Goal: Task Accomplishment & Management: Manage account settings

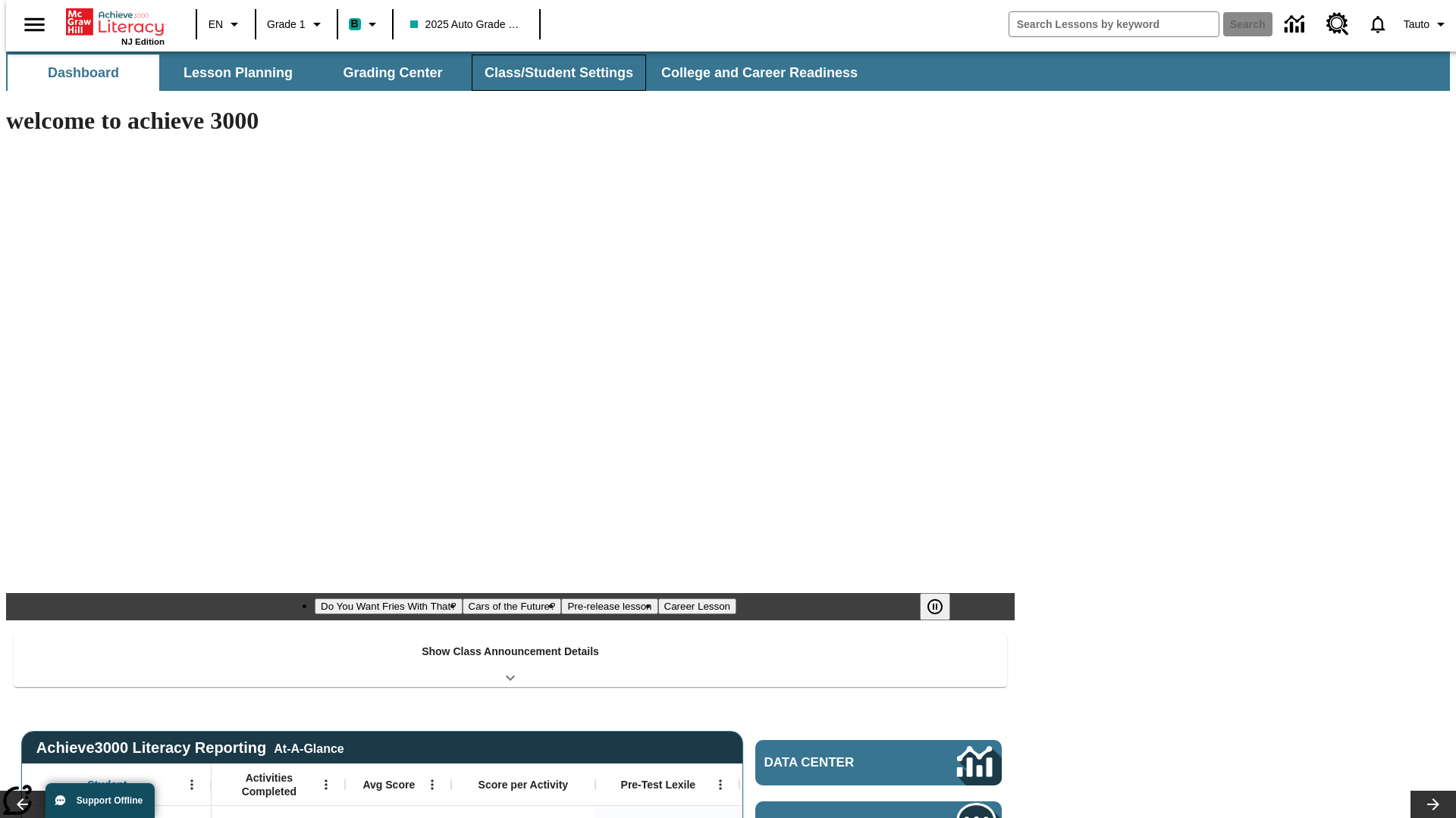
click at [551, 73] on button "Class/Student Settings" at bounding box center [558, 73] width 174 height 36
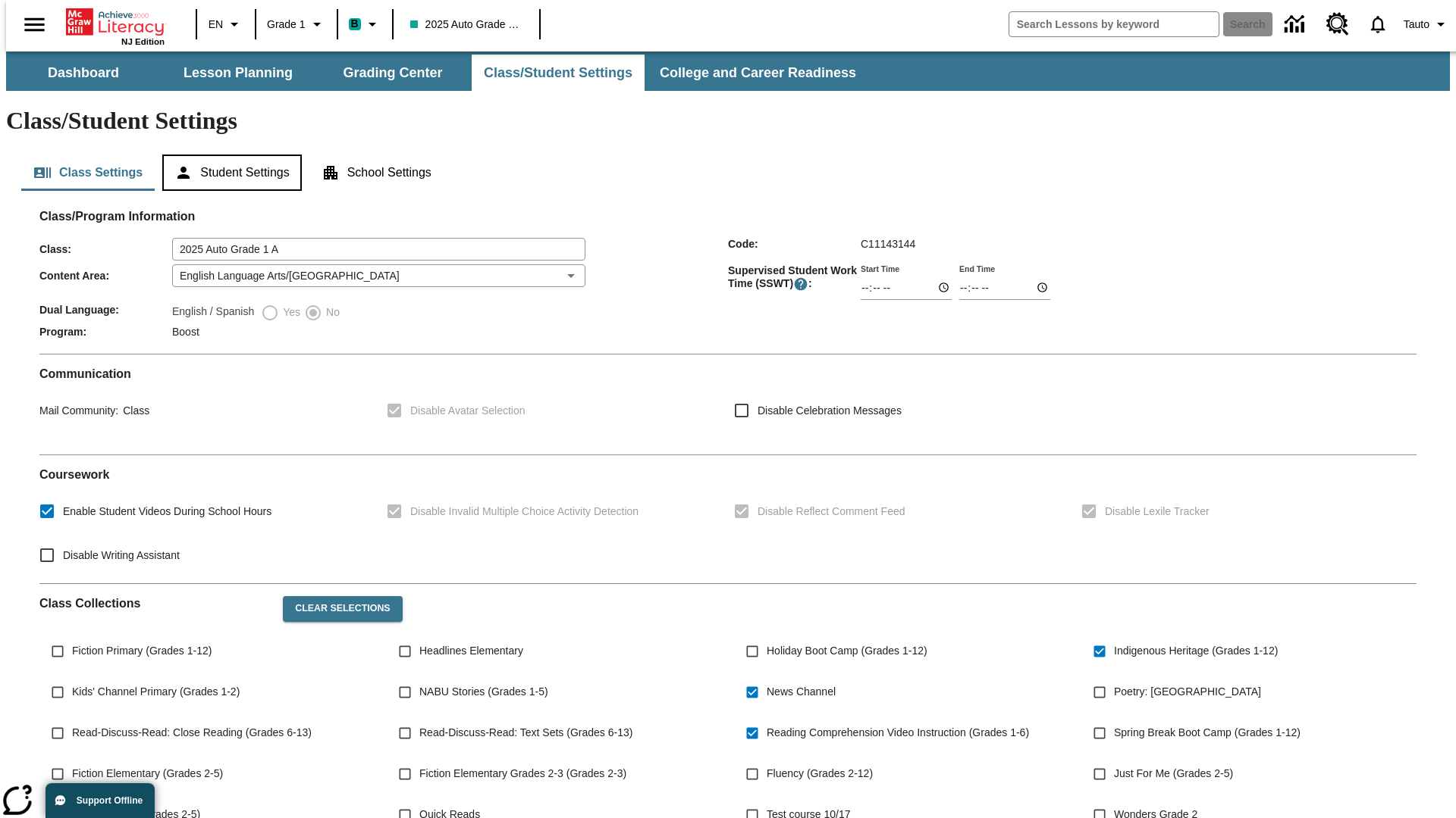
click at [228, 155] on button "Student Settings" at bounding box center [232, 173] width 139 height 36
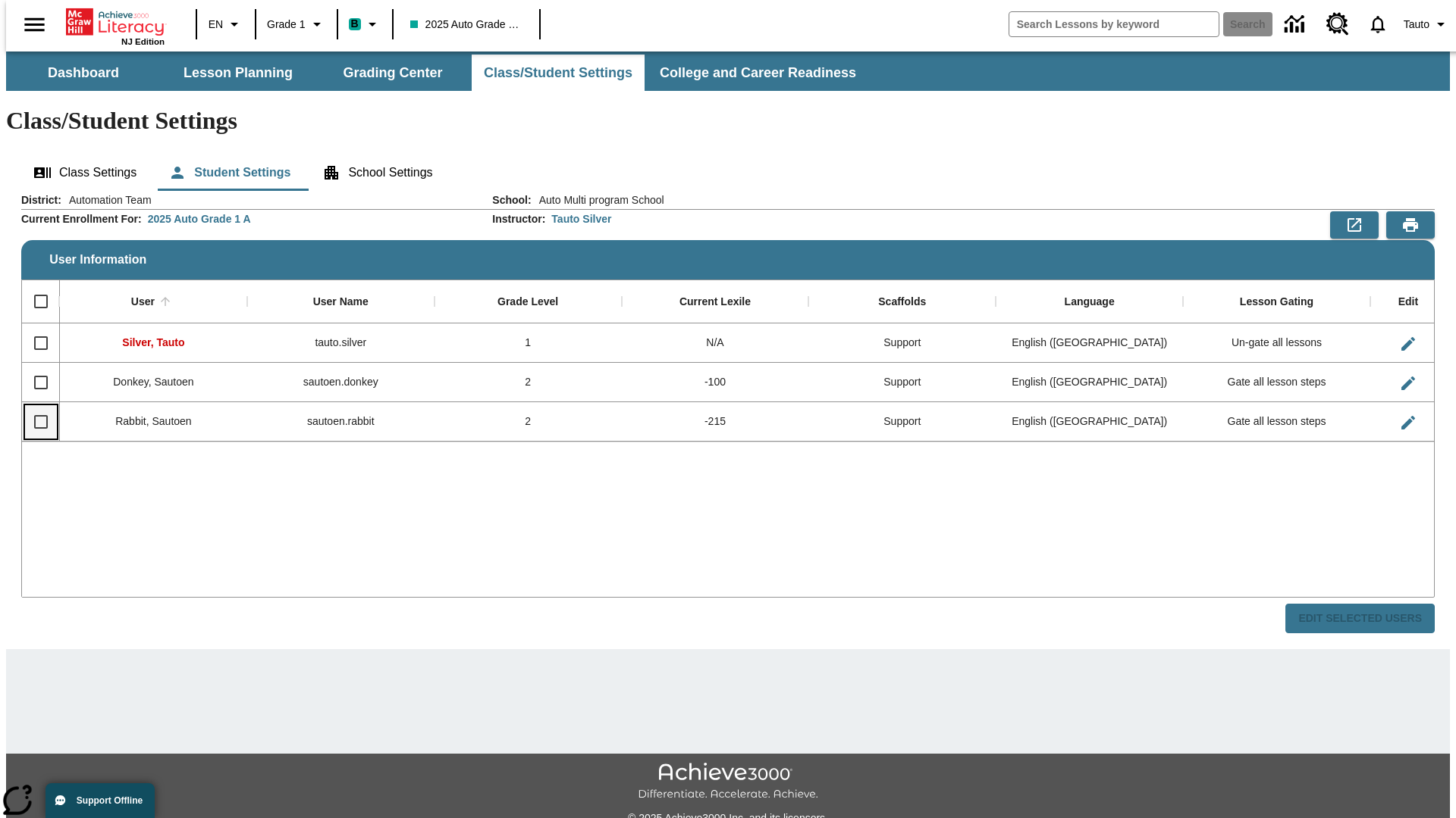
click at [34, 407] on input "Select row" at bounding box center [41, 422] width 32 height 32
checkbox input "true"
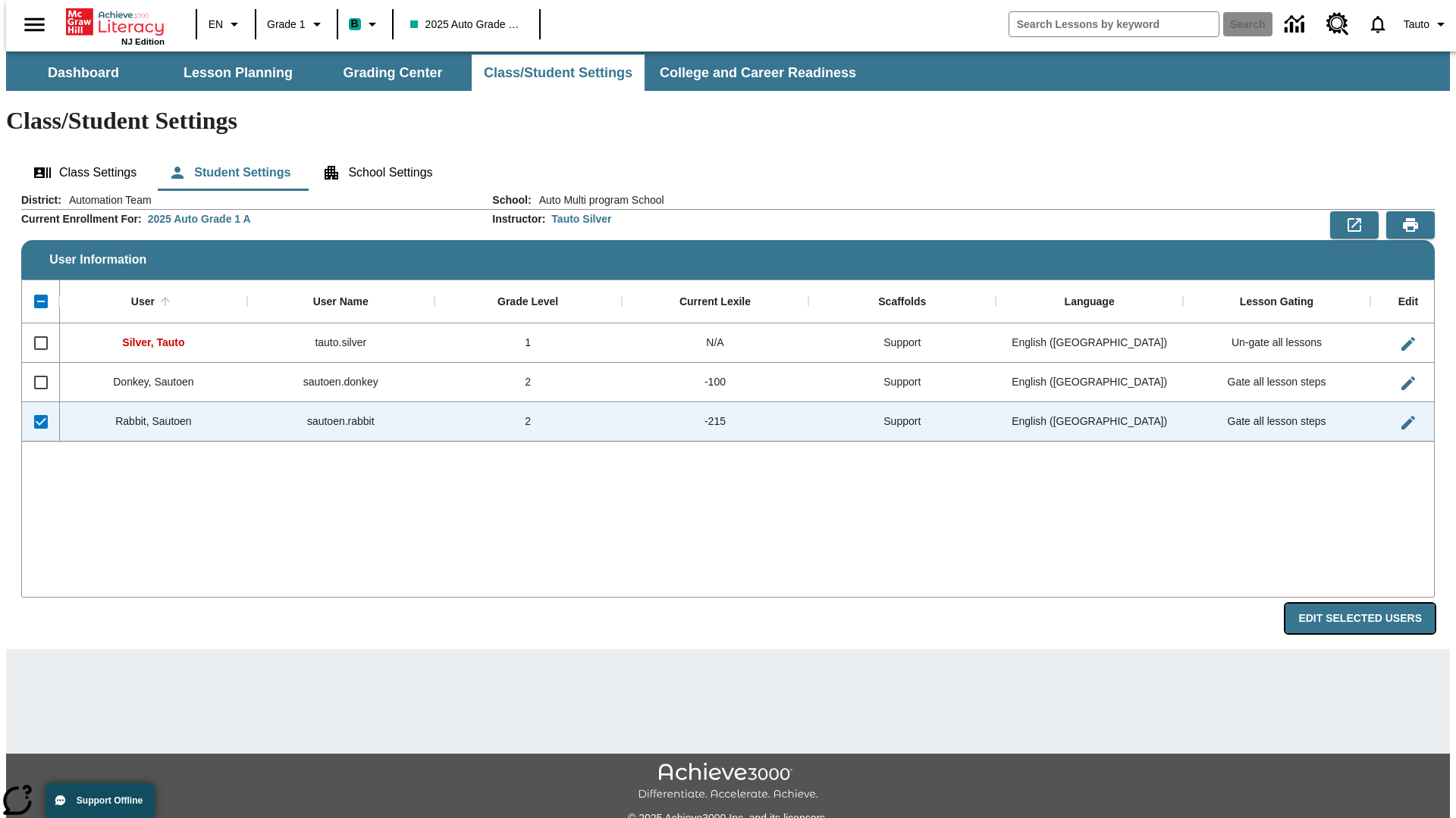
click at [1372, 604] on button "Edit Selected Users" at bounding box center [1359, 618] width 149 height 29
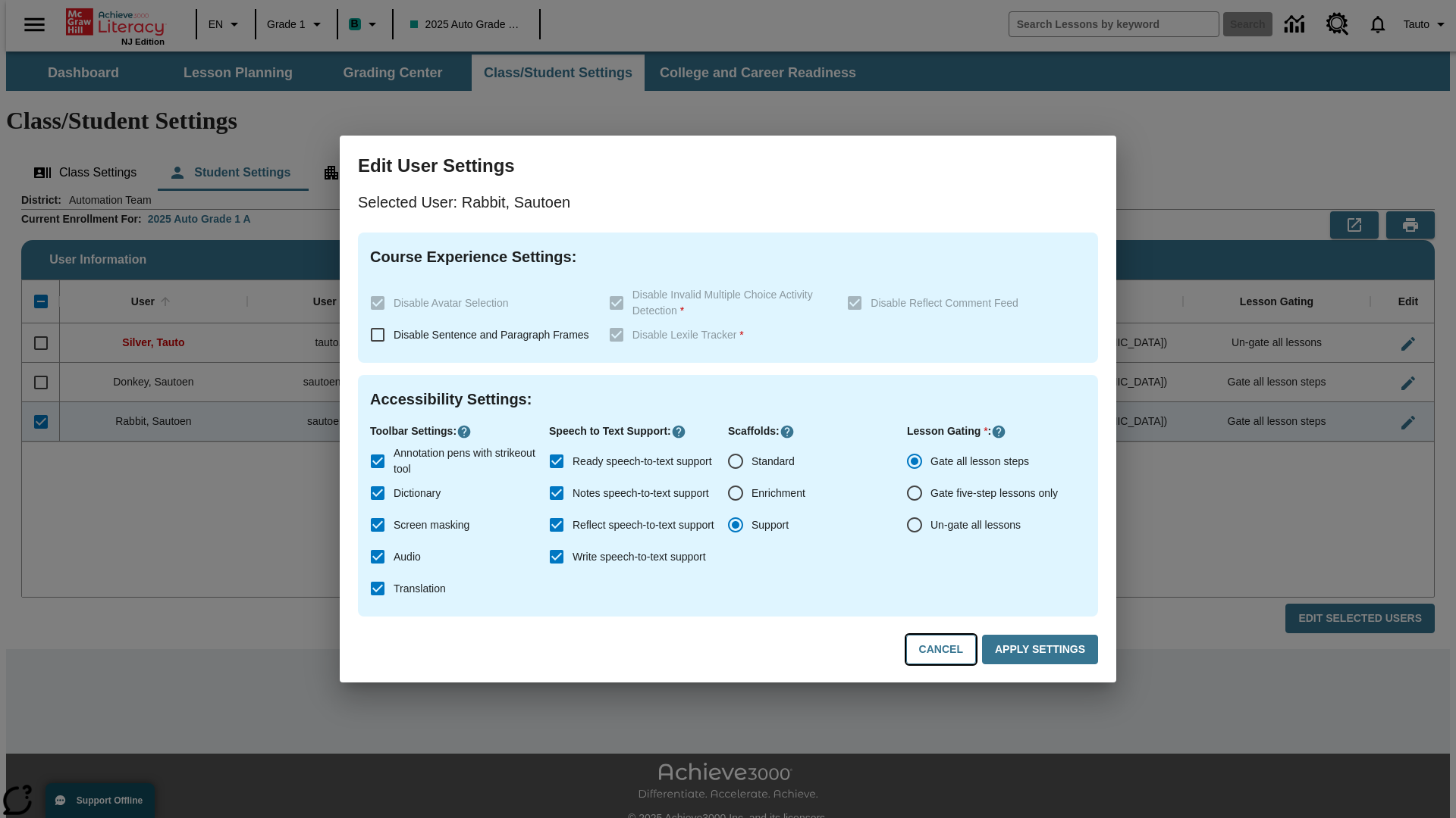
click at [948, 650] on button "Cancel" at bounding box center [940, 649] width 70 height 29
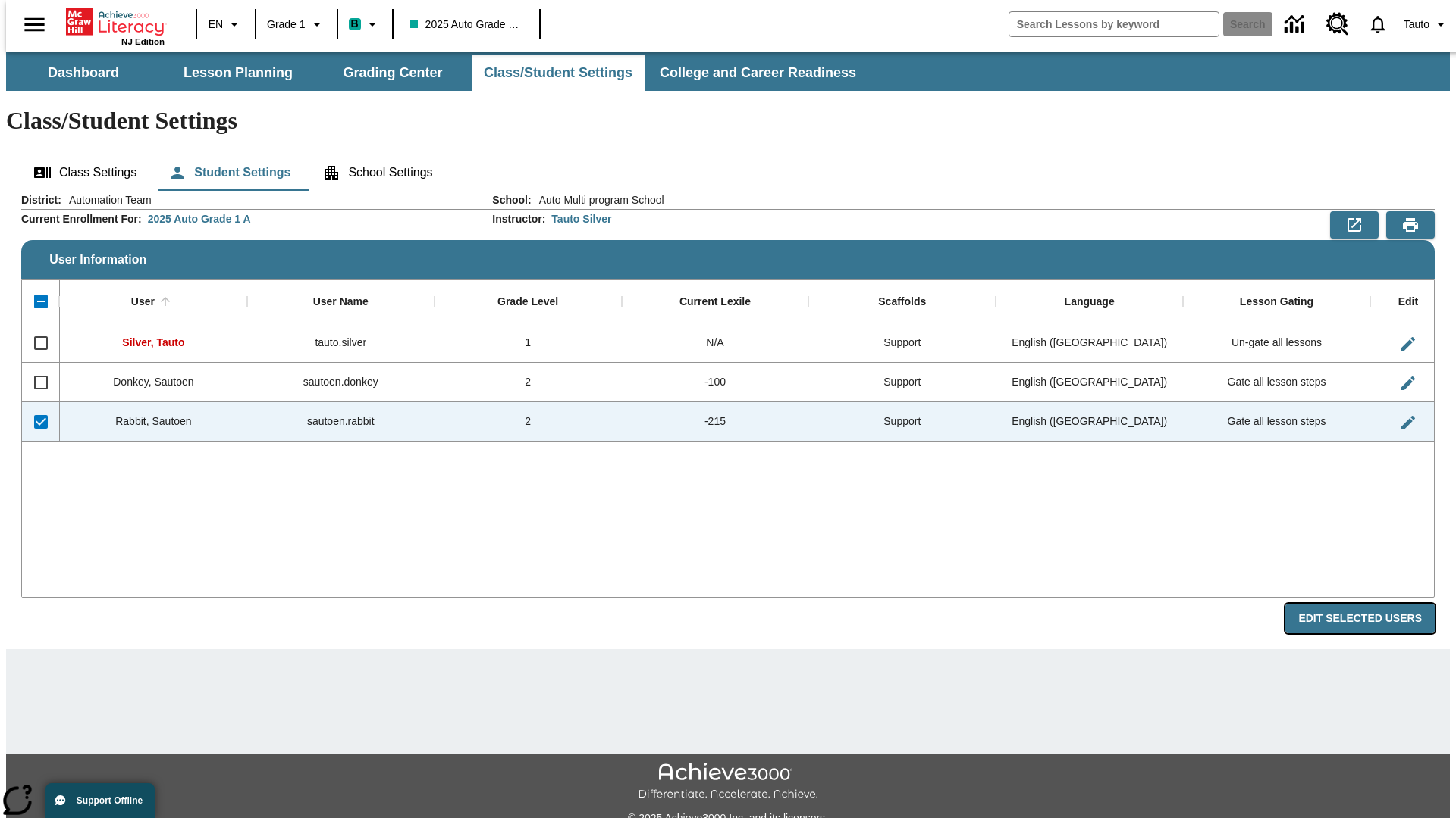
click at [1372, 604] on button "Edit Selected Users" at bounding box center [1359, 618] width 149 height 29
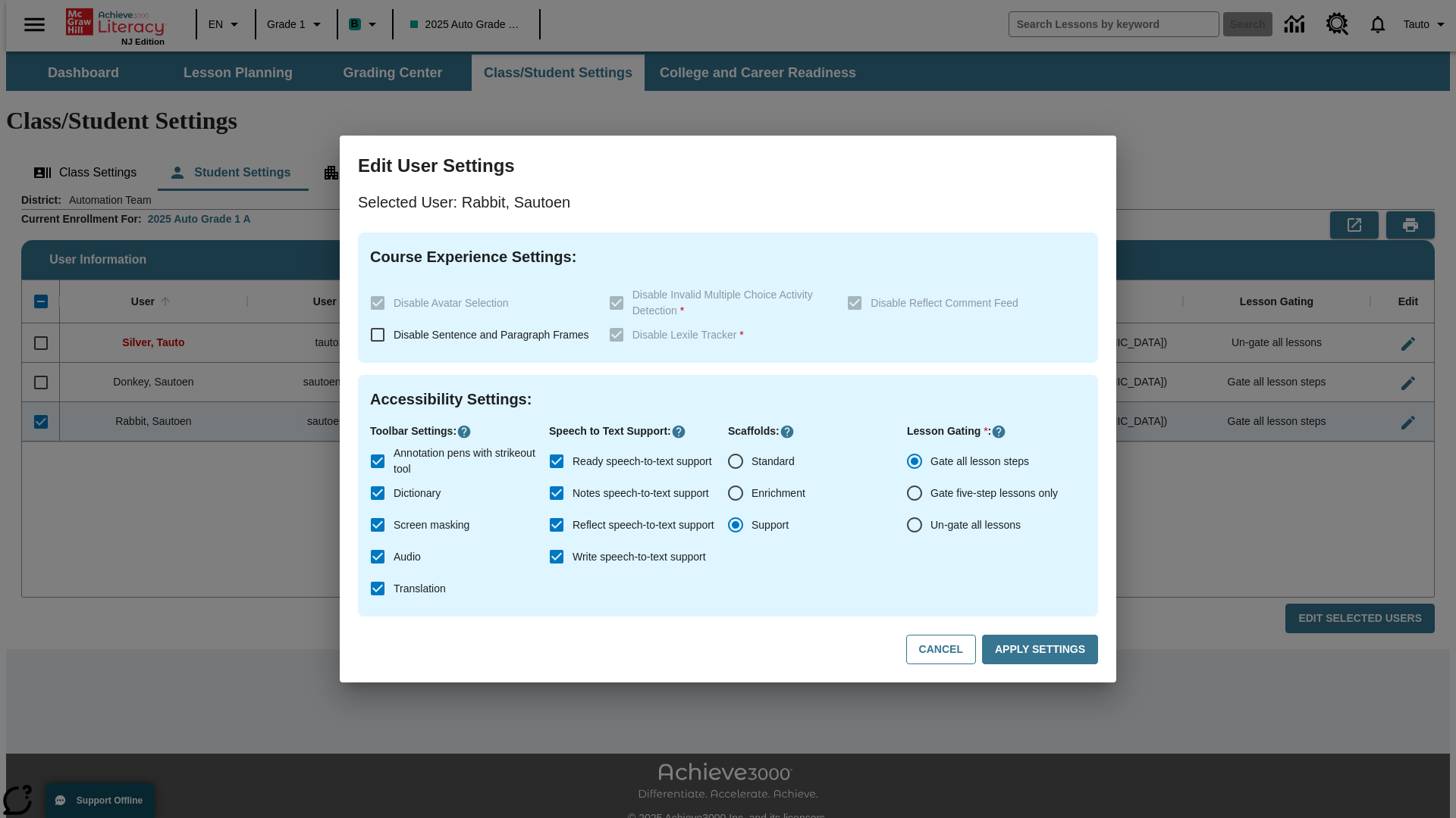
click at [557, 461] on input "Ready speech-to-text support" at bounding box center [557, 461] width 32 height 32
click at [1043, 650] on button "Apply Settings" at bounding box center [1040, 649] width 116 height 29
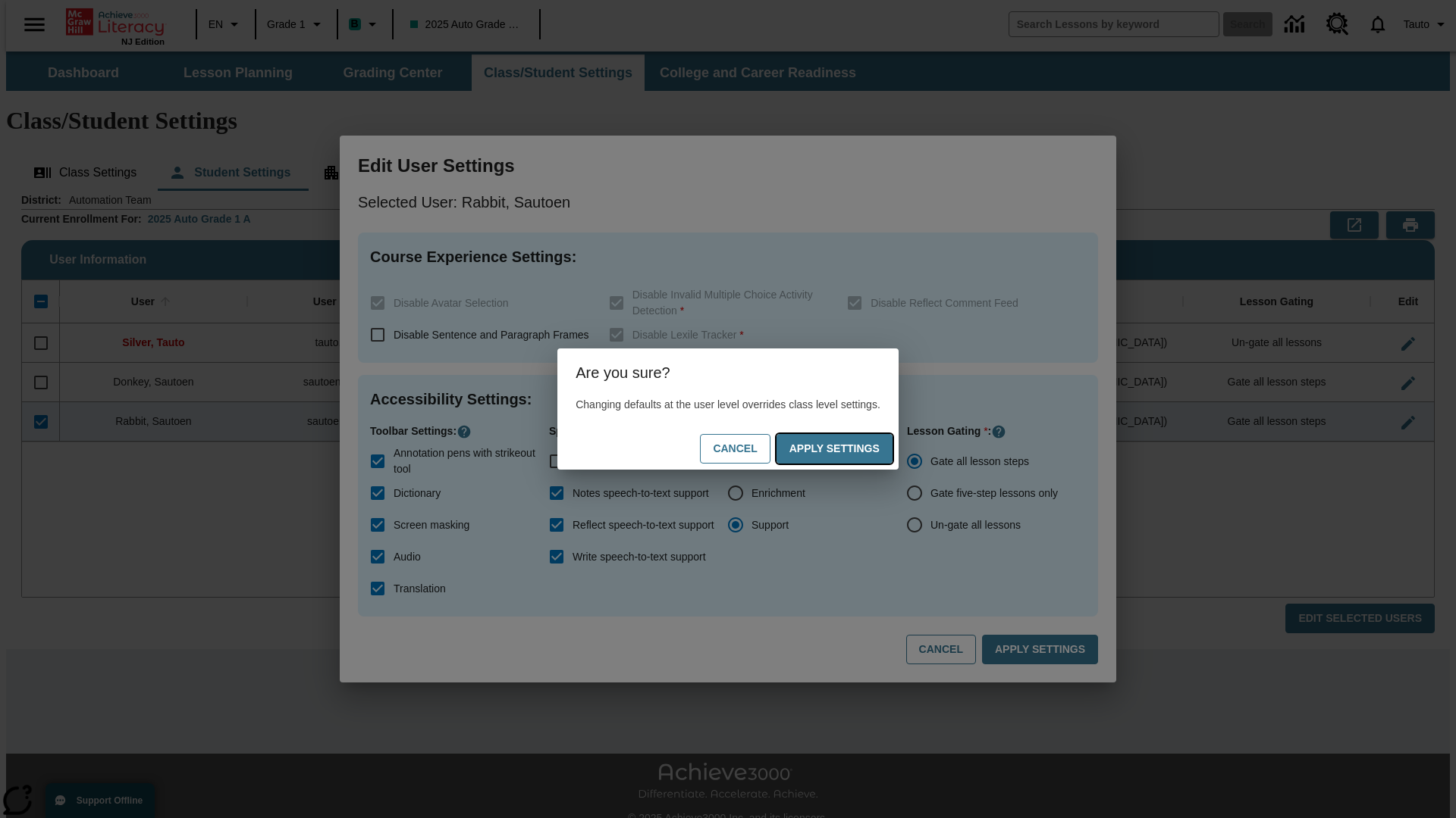
click at [850, 448] on button "Apply Settings" at bounding box center [835, 449] width 116 height 29
checkbox input "true"
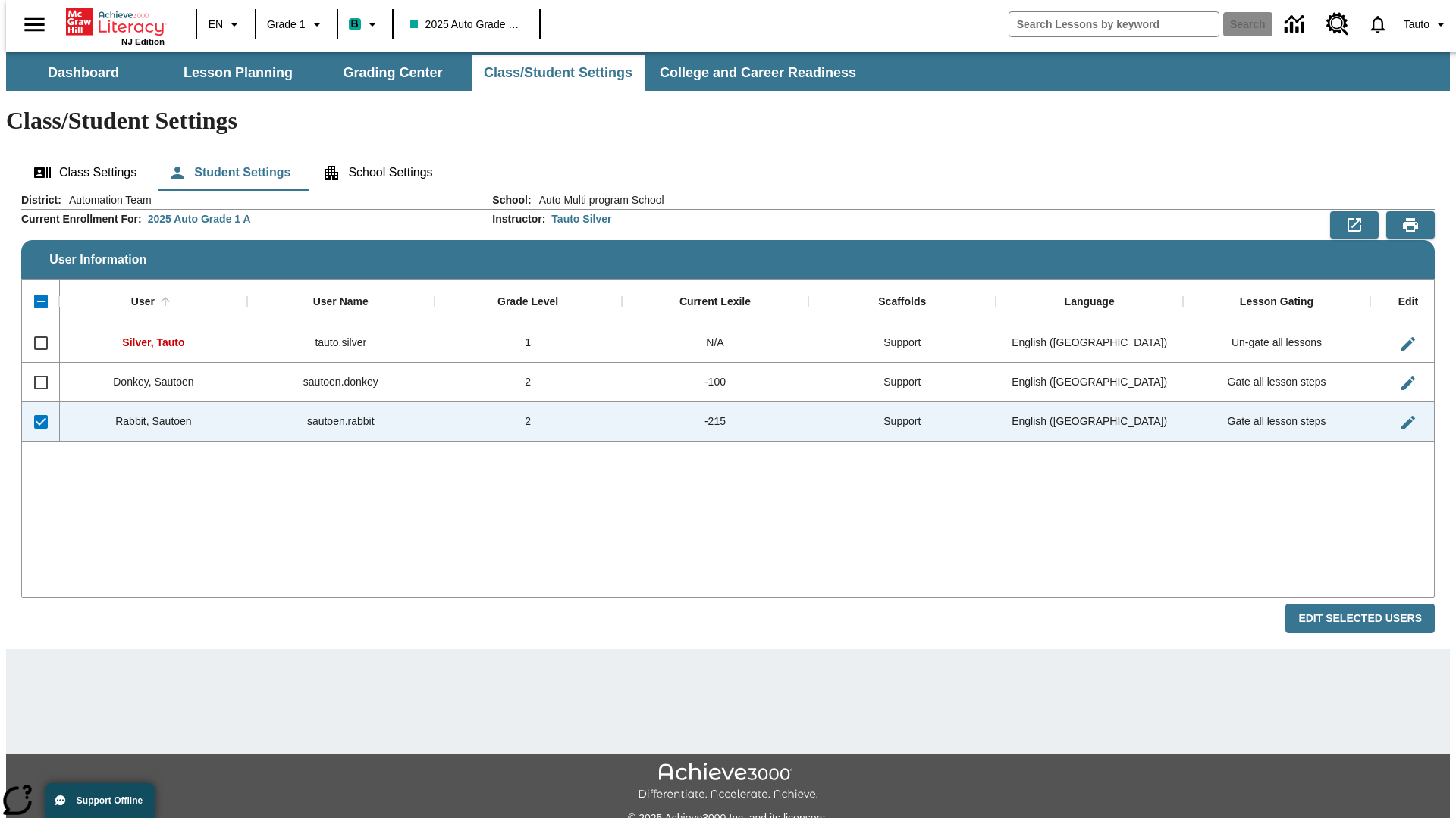
checkbox input "false"
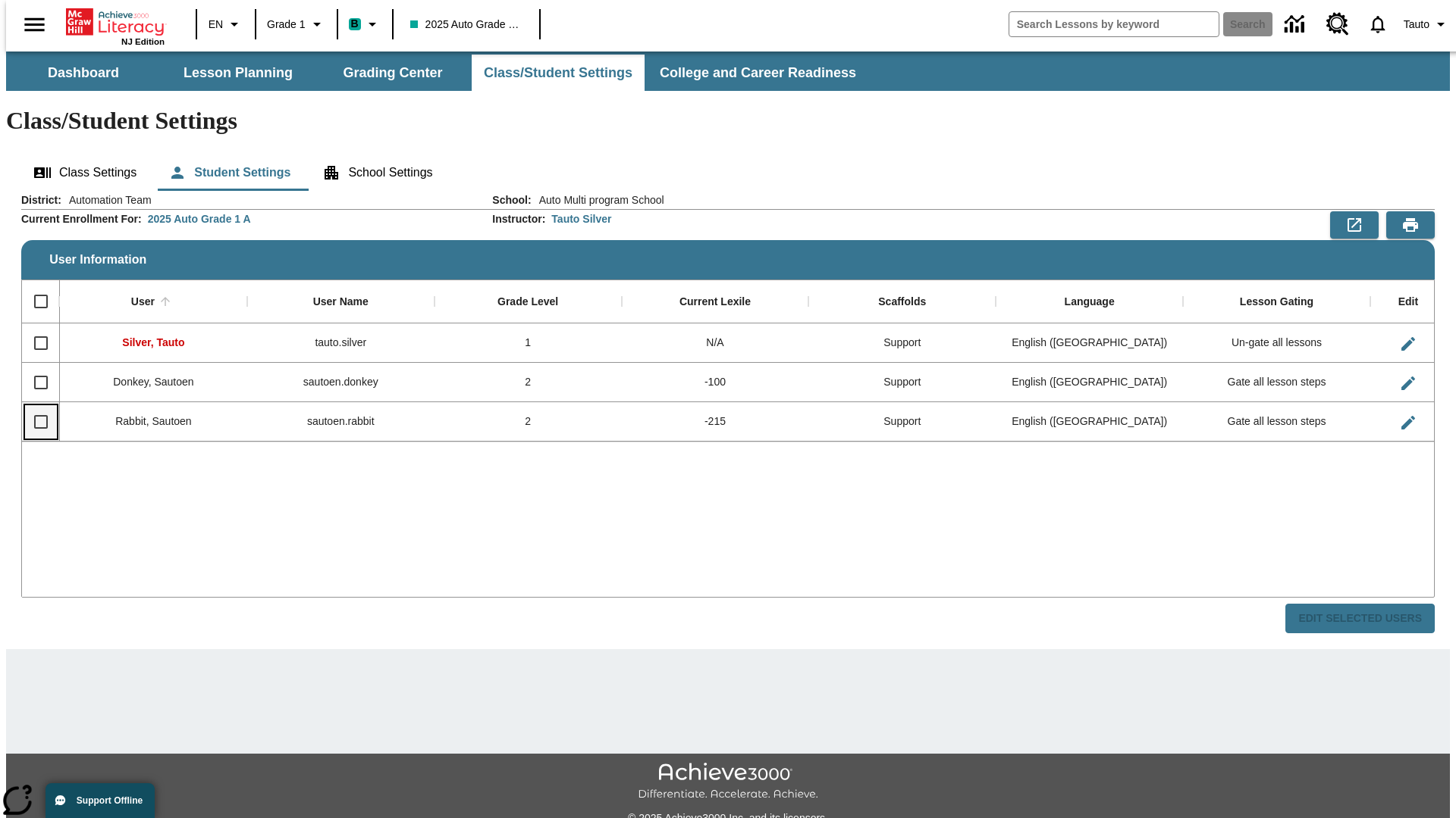
click at [34, 407] on input "Select row" at bounding box center [41, 422] width 32 height 32
checkbox input "true"
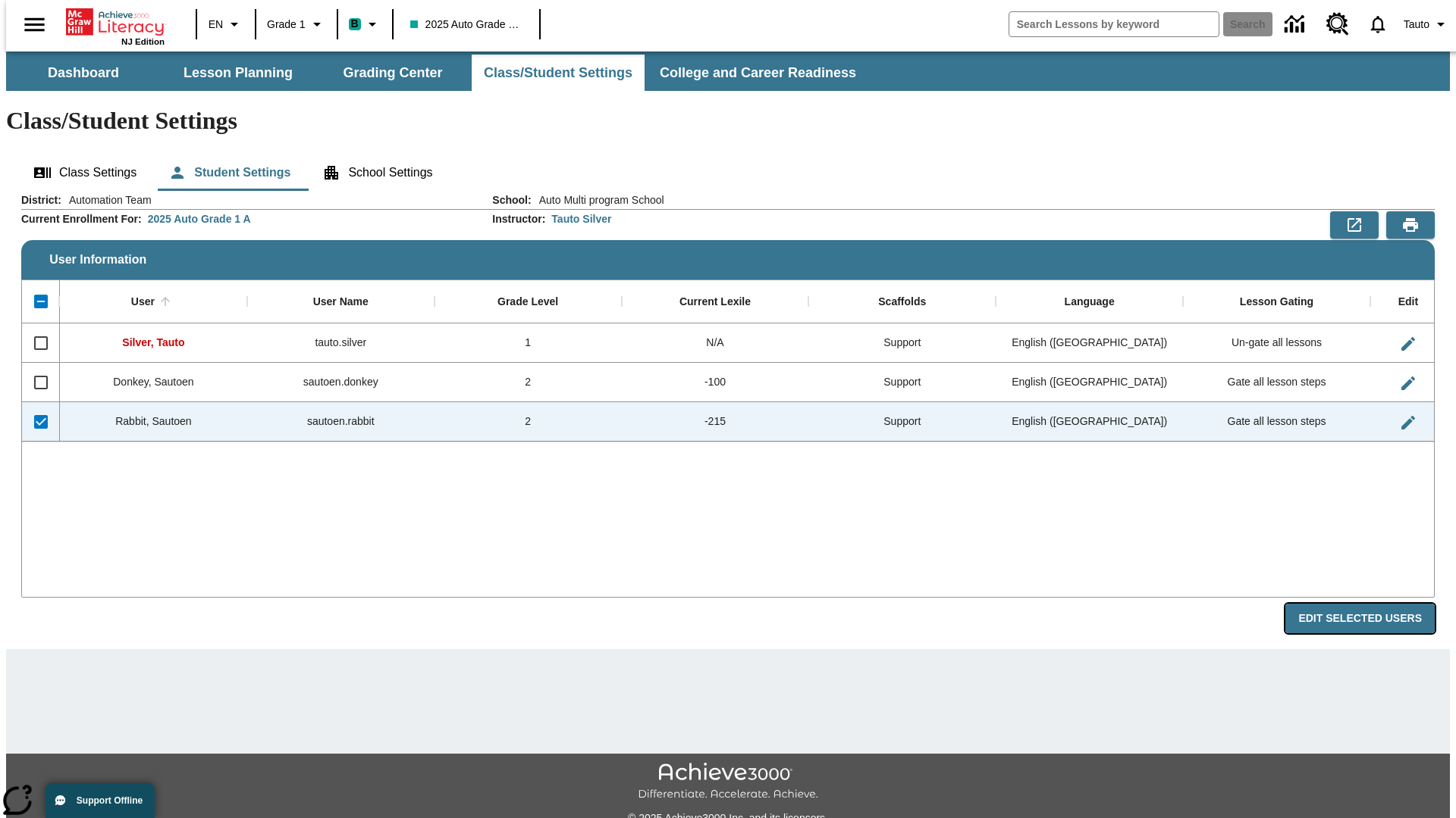
click at [1372, 604] on button "Edit Selected Users" at bounding box center [1359, 618] width 149 height 29
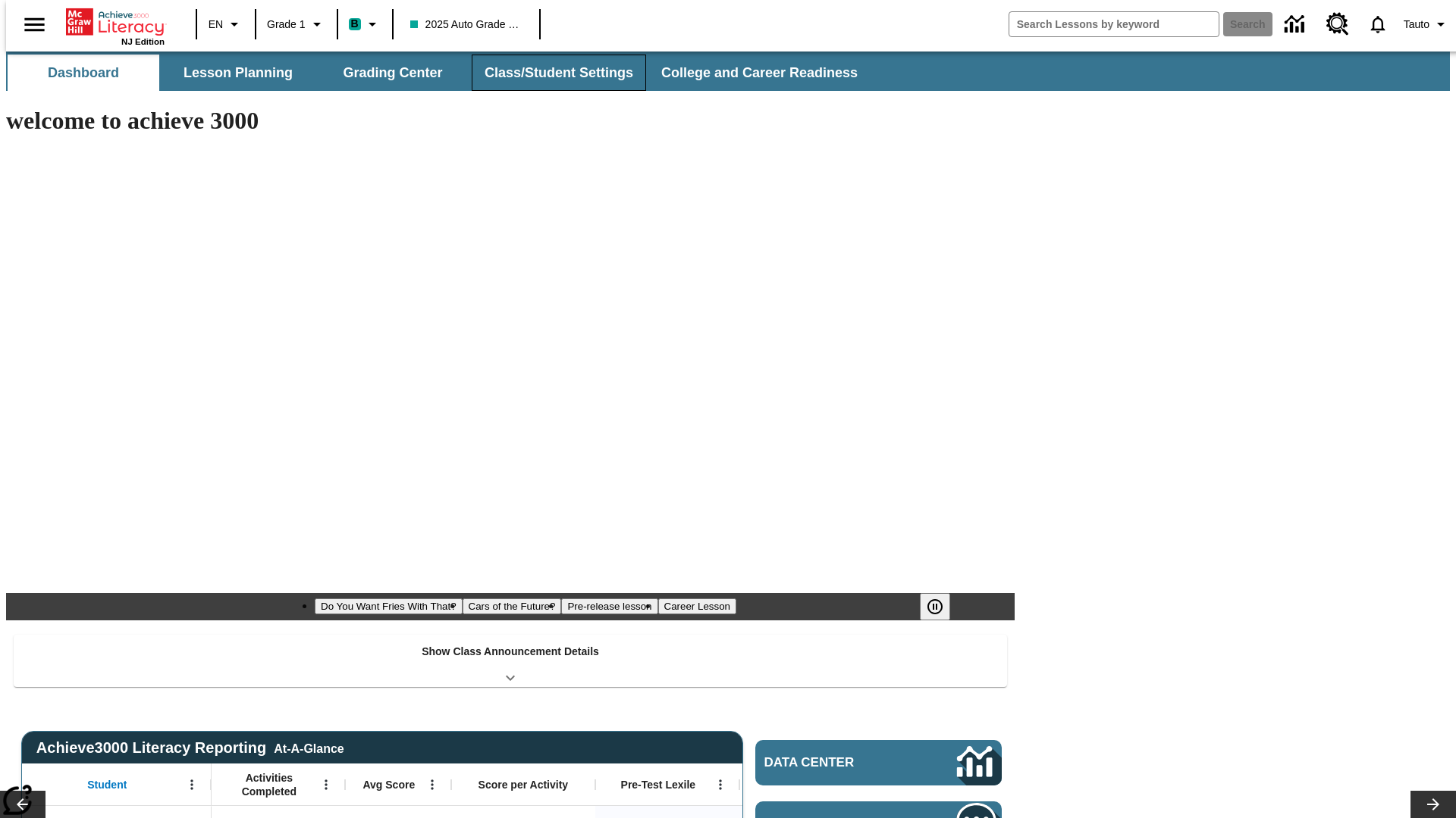
click at [551, 73] on button "Class/Student Settings" at bounding box center [558, 73] width 174 height 36
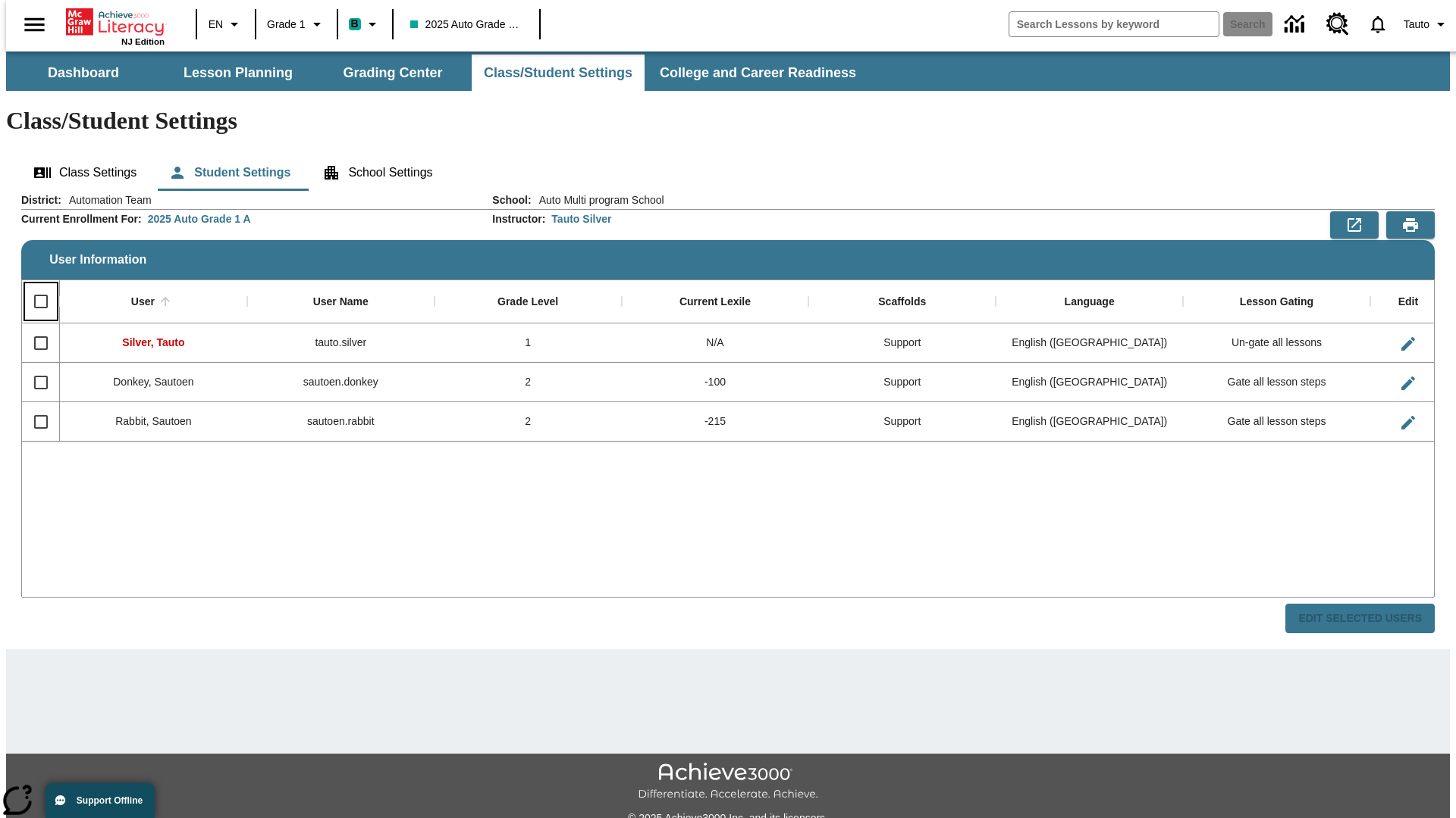
click at [34, 285] on input "Select all rows" at bounding box center [41, 301] width 32 height 32
checkbox input "true"
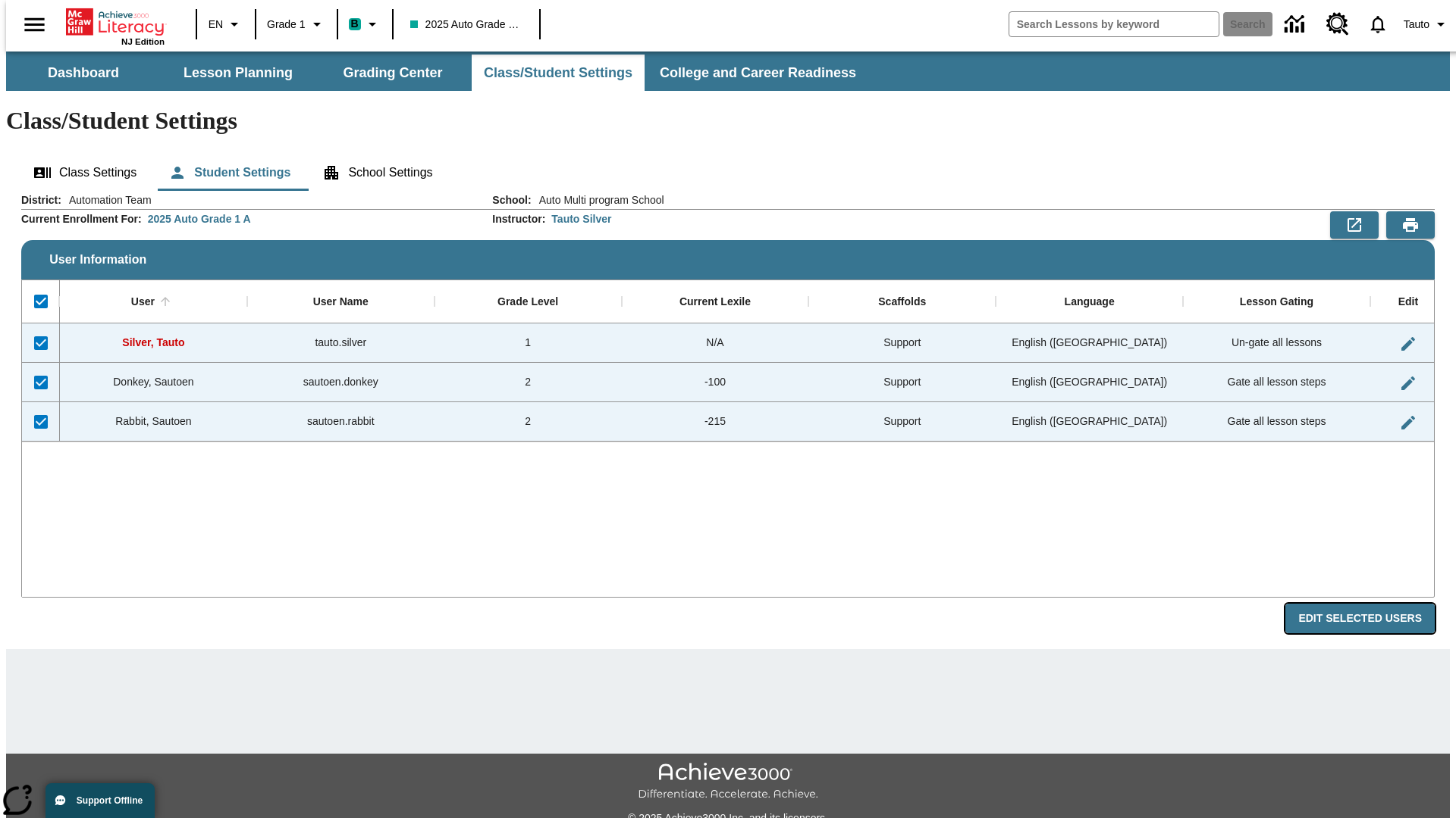
click at [1372, 604] on button "Edit Selected Users" at bounding box center [1359, 618] width 149 height 29
